Goal: Task Accomplishment & Management: Use online tool/utility

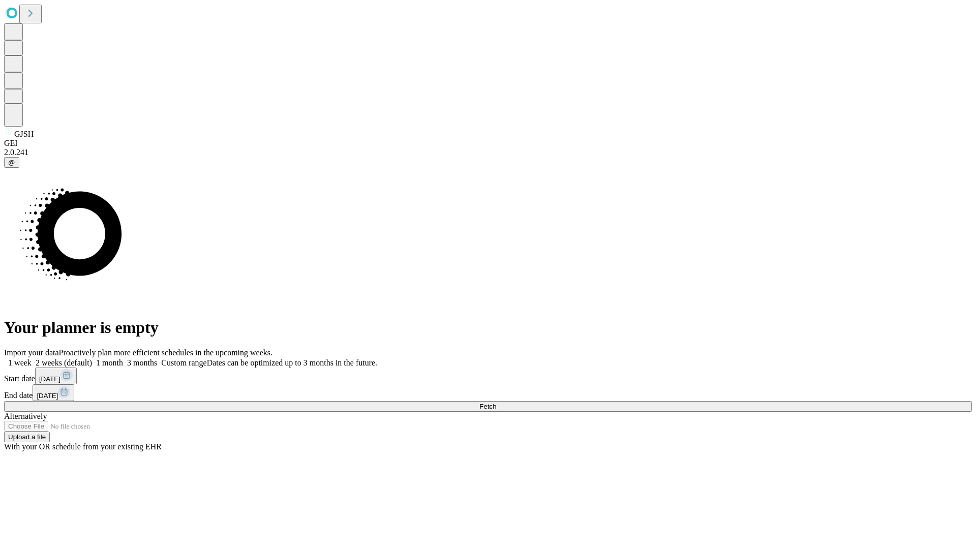
click at [496, 403] on span "Fetch" at bounding box center [488, 407] width 17 height 8
